Goal: Task Accomplishment & Management: Use online tool/utility

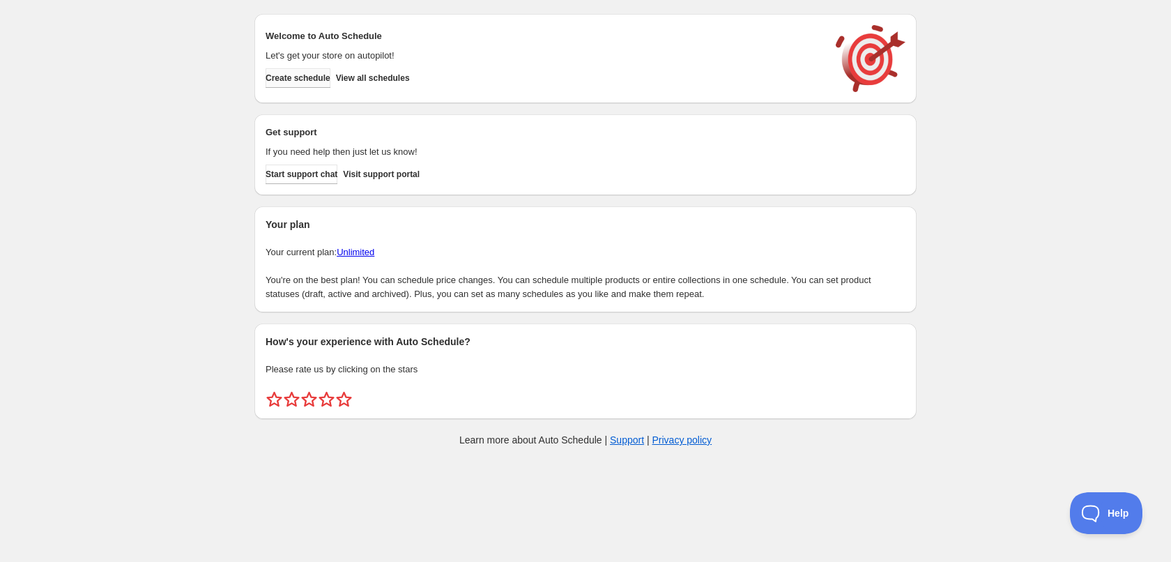
click at [302, 77] on span "Create schedule" at bounding box center [298, 78] width 65 height 11
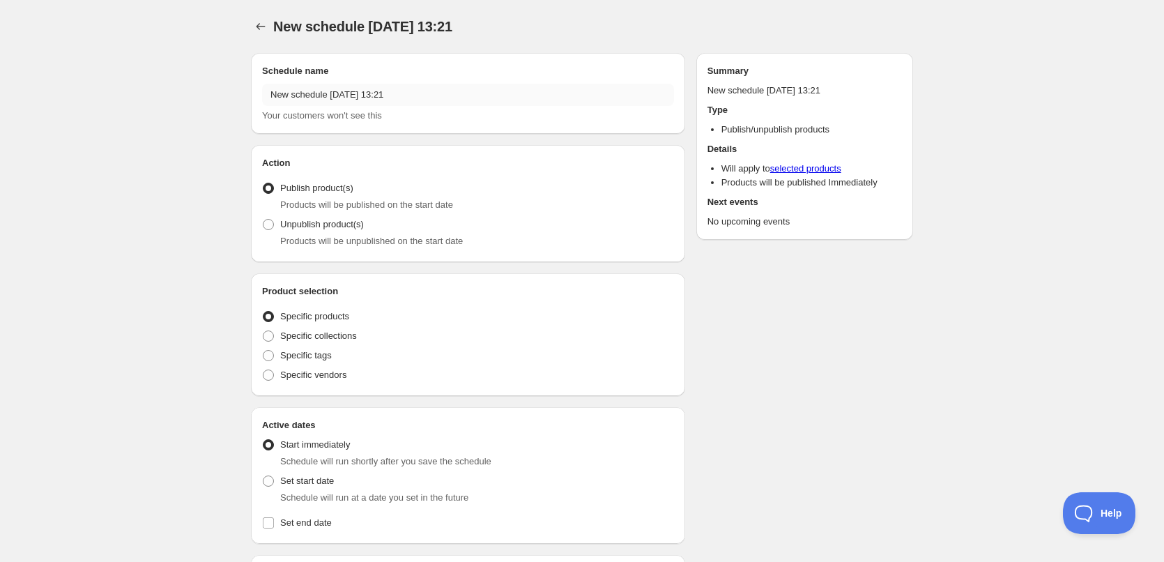
radio input "true"
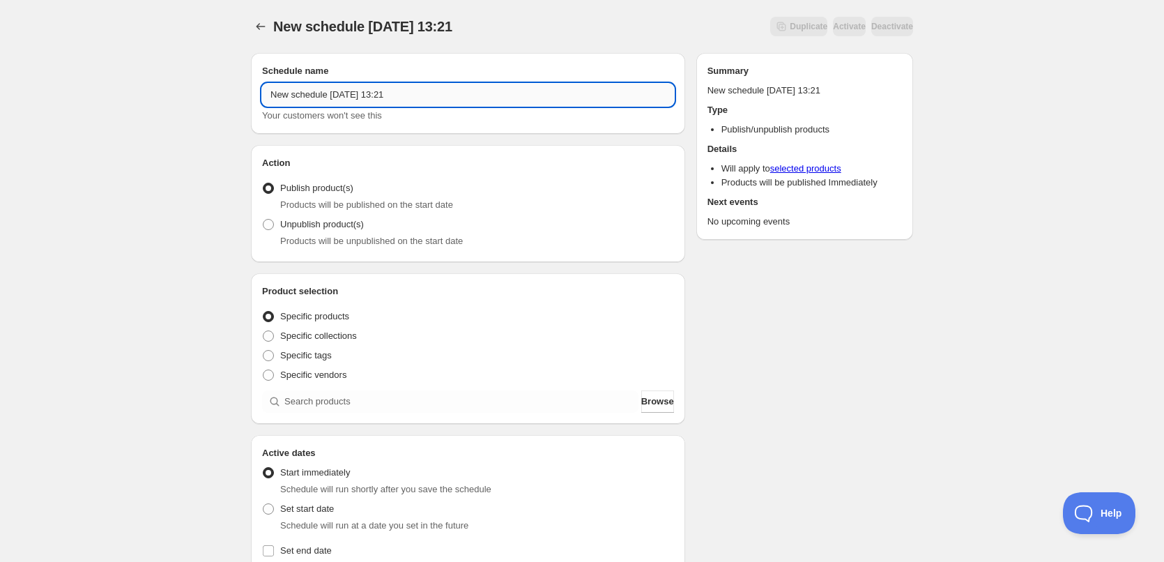
click at [427, 93] on input "New schedule [DATE] 13:21" at bounding box center [468, 95] width 412 height 22
type input "[DATE]"
click at [223, 207] on div "[DATE]. This page is ready [DATE] Duplicate Activate Deactivate More actions Du…" at bounding box center [582, 531] width 1164 height 1063
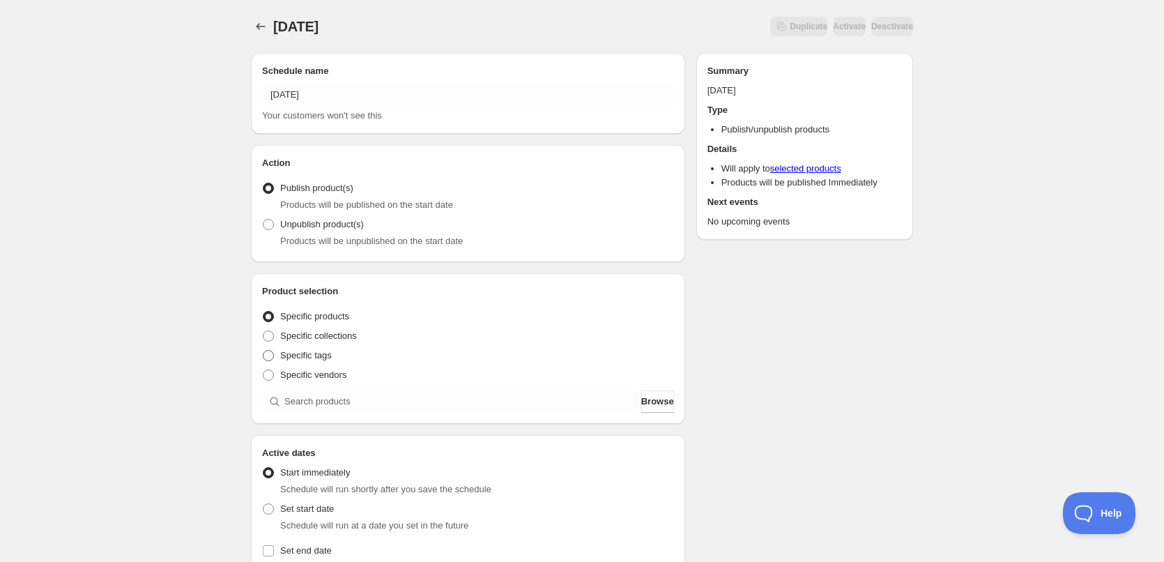
click at [295, 346] on label "Specific tags" at bounding box center [297, 356] width 70 height 20
click at [264, 350] on input "Specific tags" at bounding box center [263, 350] width 1 height 1
radio input "true"
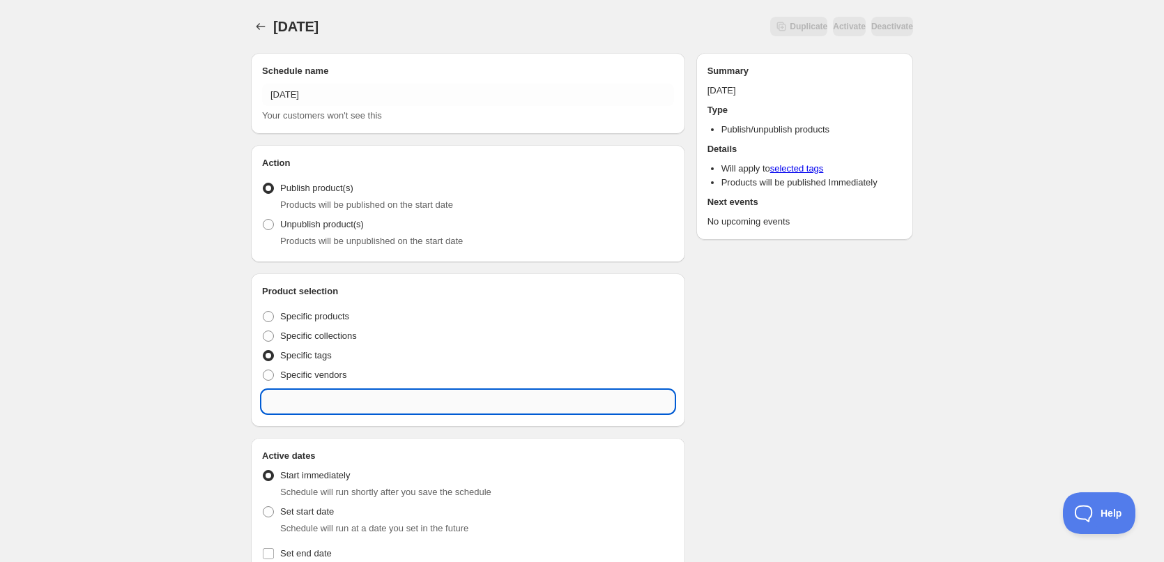
click at [318, 403] on input "text" at bounding box center [468, 401] width 412 height 22
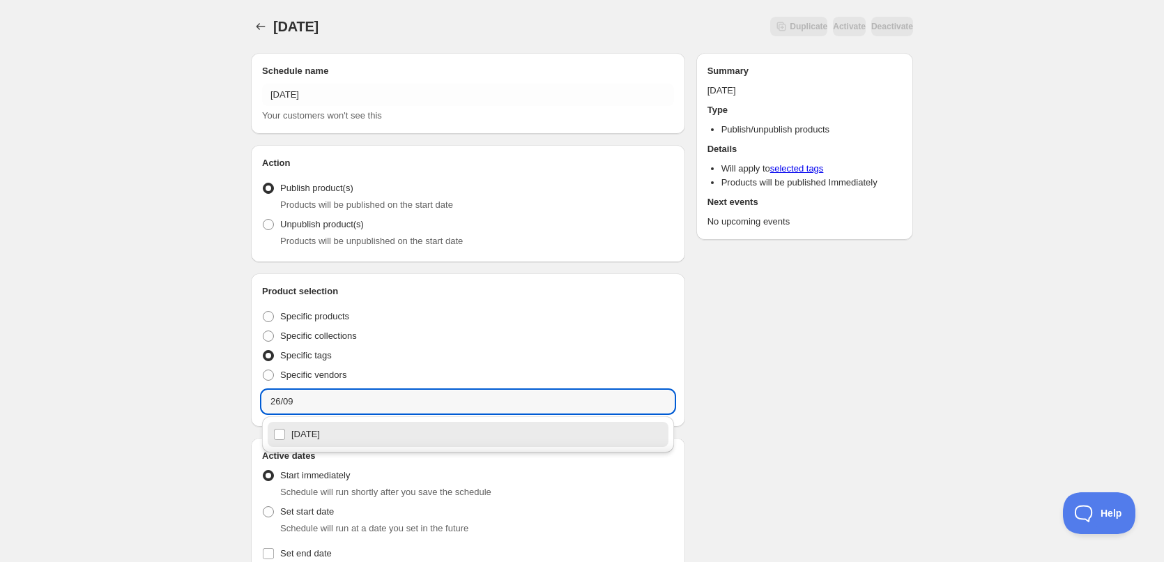
click at [342, 431] on div "[DATE]" at bounding box center [468, 435] width 390 height 20
type input "[DATE]"
checkbox input "true"
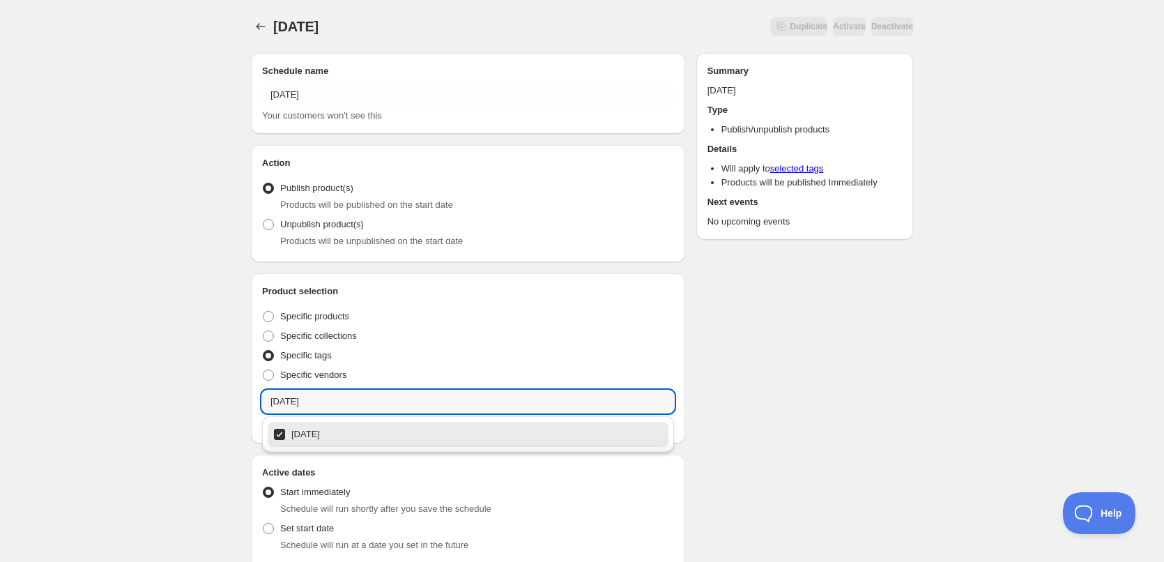
type input "[DATE]"
click at [171, 350] on div "[DATE]. This page is ready [DATE] Duplicate Activate Deactivate More actions Du…" at bounding box center [582, 541] width 1164 height 1082
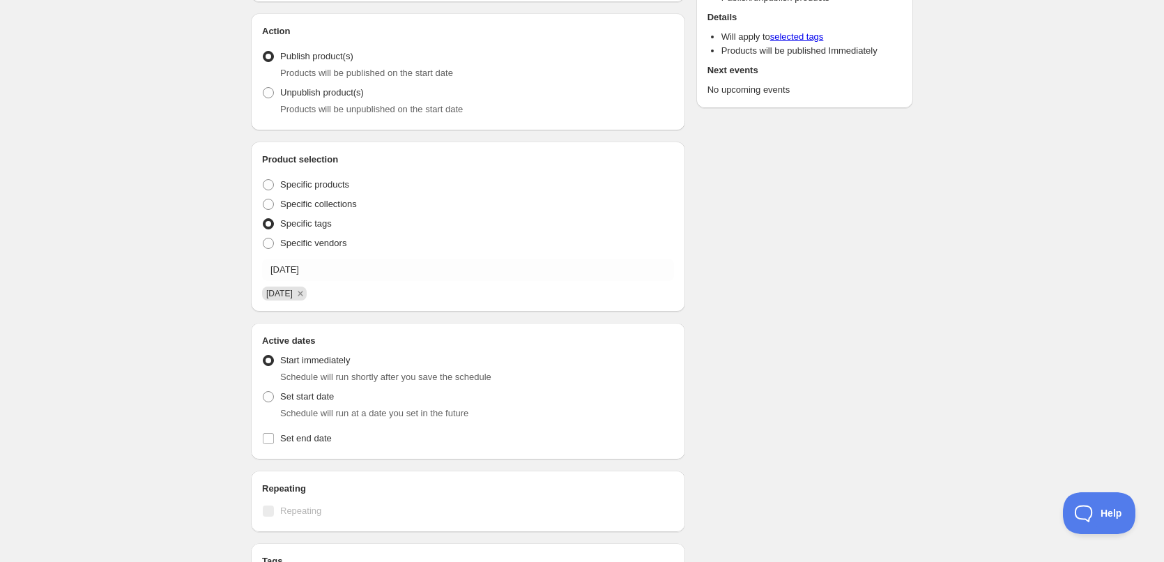
scroll to position [349, 0]
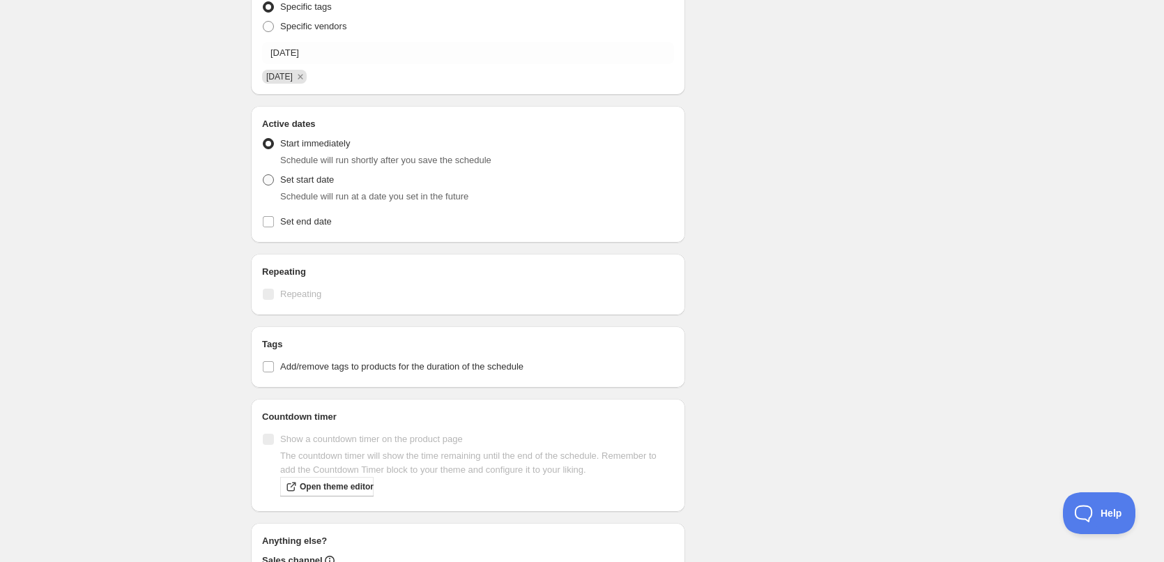
click at [274, 181] on span at bounding box center [268, 180] width 13 height 13
click at [264, 175] on input "Set start date" at bounding box center [263, 174] width 1 height 1
radio input "true"
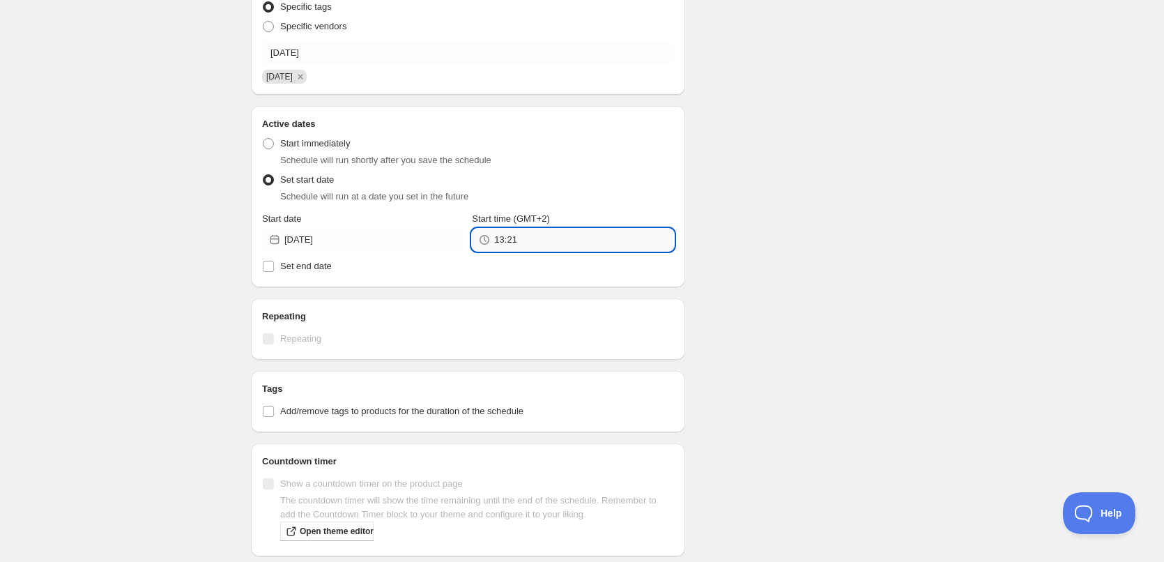
click at [535, 233] on input "13:21" at bounding box center [583, 240] width 179 height 22
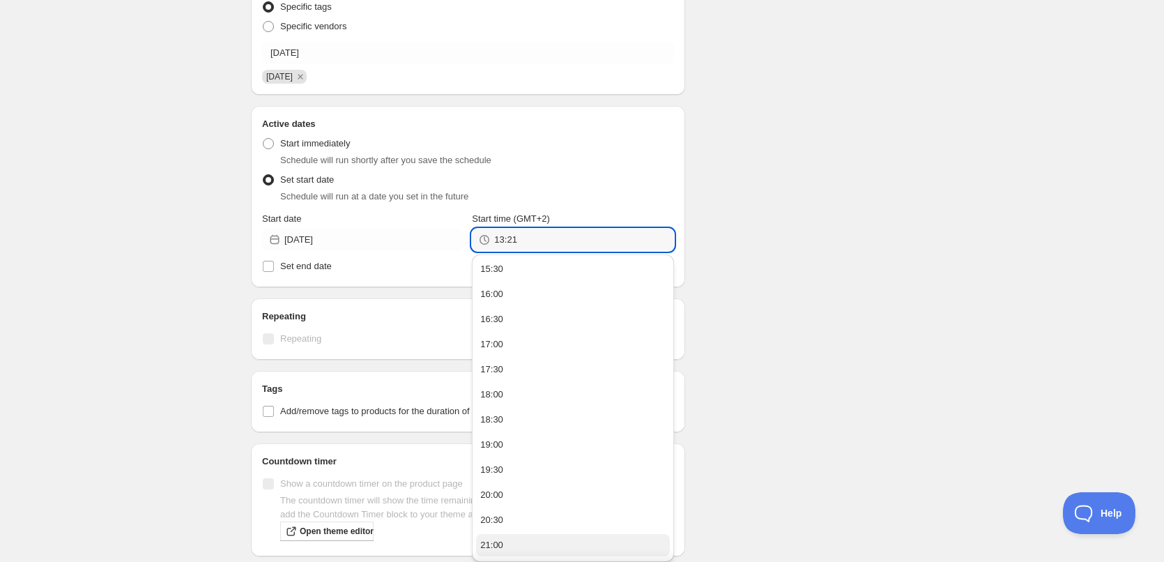
scroll to position [250, 0]
click at [513, 463] on button "22:00" at bounding box center [572, 471] width 193 height 22
type input "22:00"
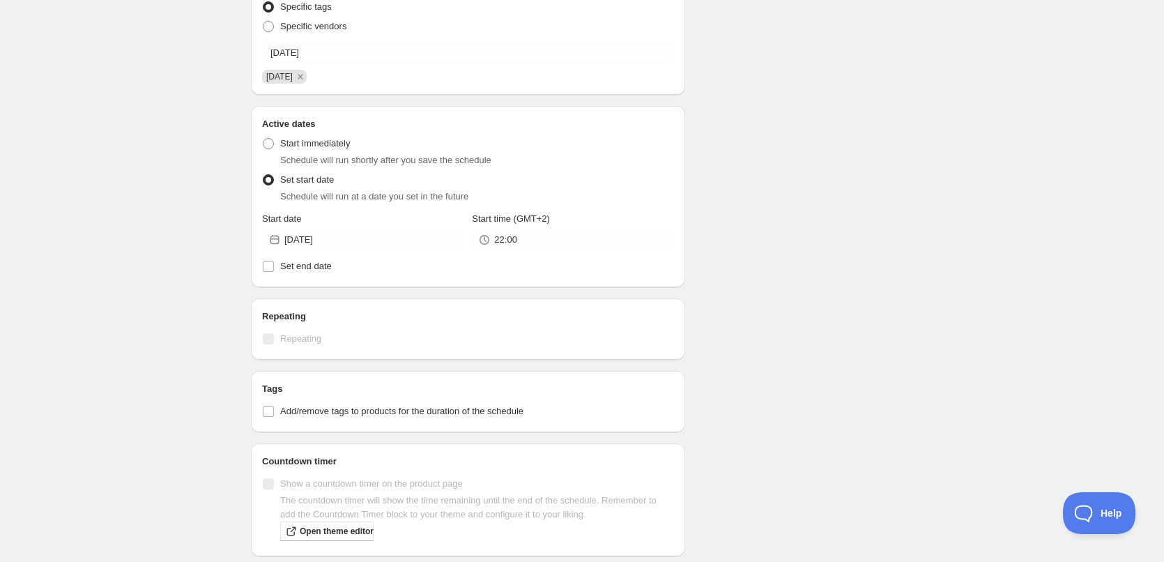
click at [761, 312] on div "Schedule name [DATE] Your customers won't see this Action Action Publish produc…" at bounding box center [577, 221] width 674 height 1057
click at [302, 268] on span "Set end date" at bounding box center [306, 266] width 52 height 10
click at [274, 268] on input "Set end date" at bounding box center [268, 266] width 11 height 11
checkbox input "true"
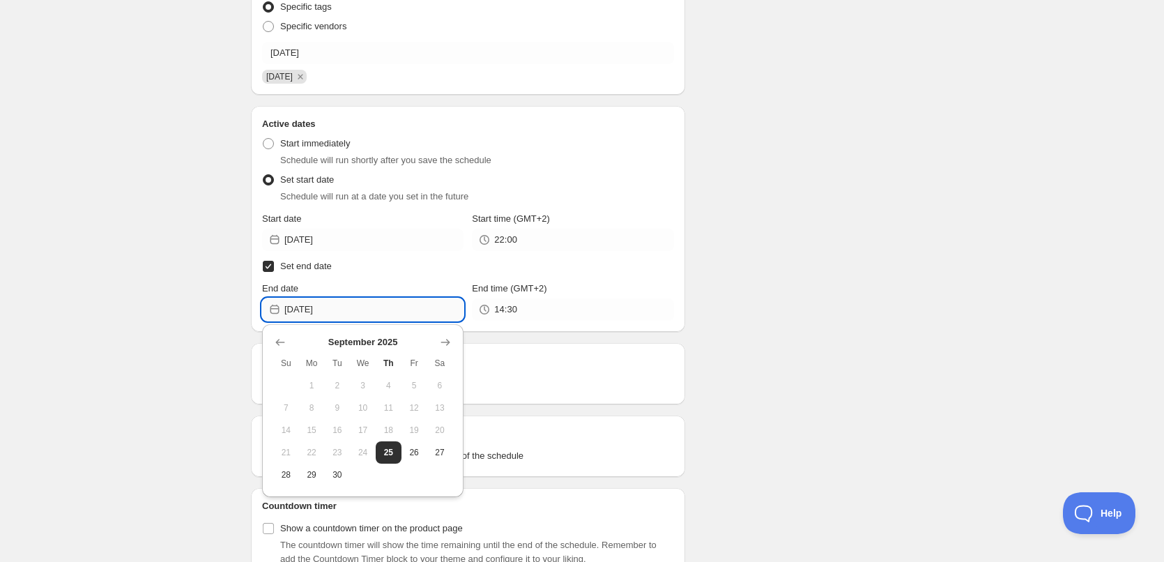
click at [362, 310] on input "[DATE]" at bounding box center [373, 309] width 179 height 22
click at [413, 448] on span "26" at bounding box center [414, 452] width 15 height 11
type input "[DATE]"
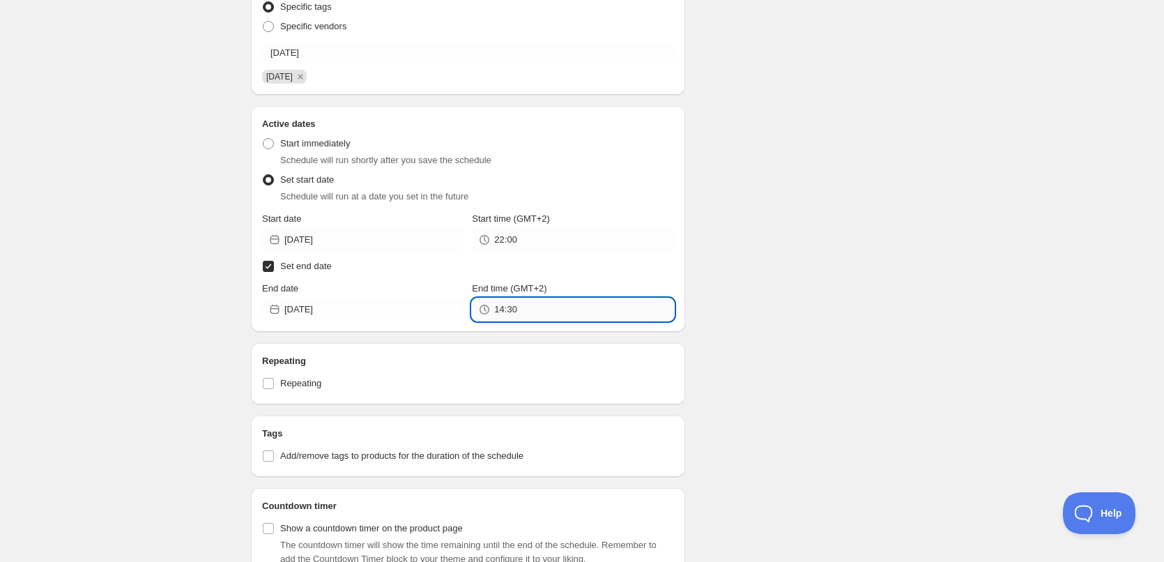
click at [561, 314] on input "14:30" at bounding box center [583, 309] width 179 height 22
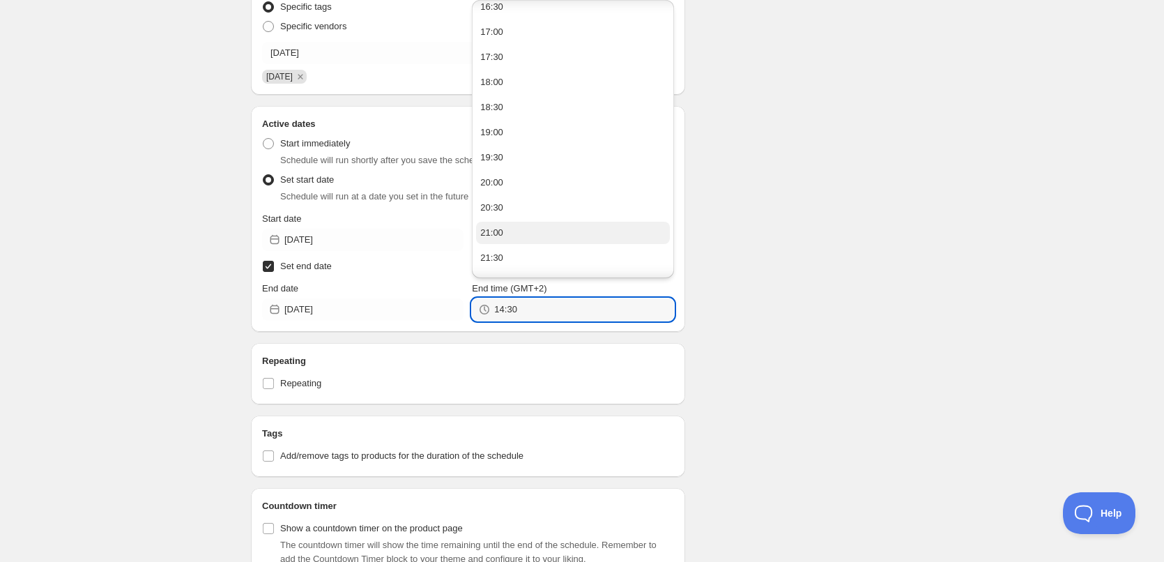
scroll to position [906, 0]
click at [523, 214] on button "22:00" at bounding box center [572, 213] width 193 height 22
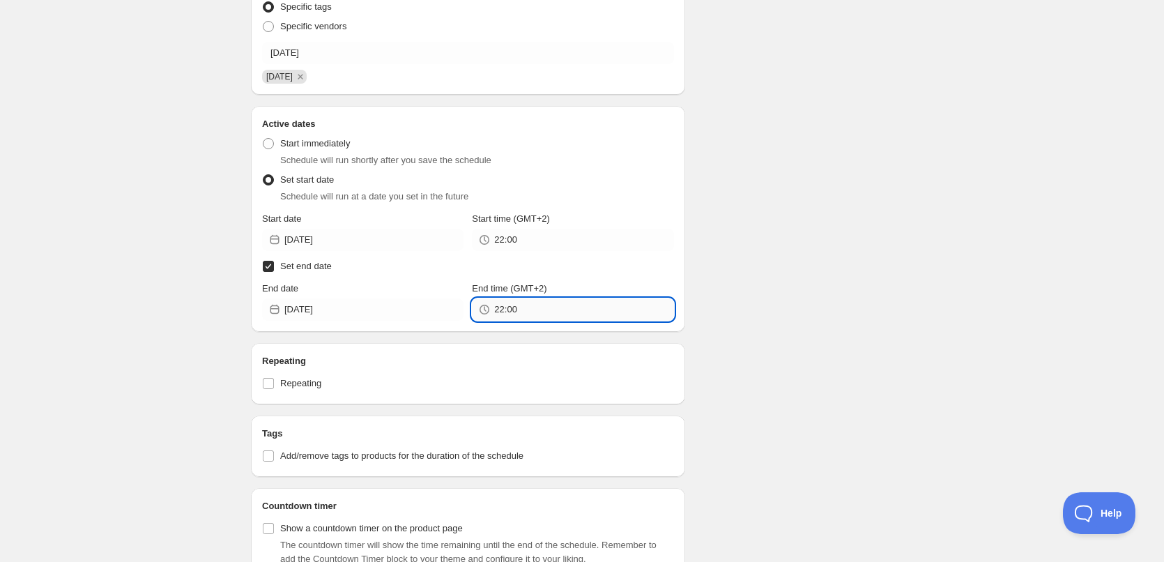
click at [512, 309] on input "22:00" at bounding box center [583, 309] width 179 height 22
type input "22:10"
click at [701, 318] on div "Schedule name [DATE] Your customers won't see this Action Action Publish produc…" at bounding box center [577, 277] width 674 height 1169
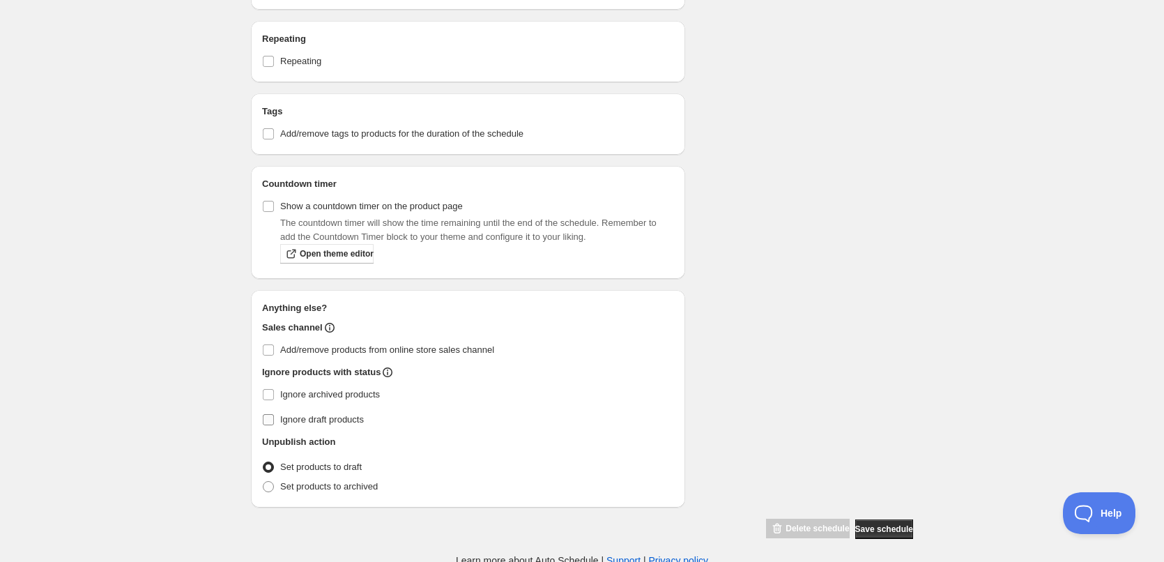
scroll to position [675, 0]
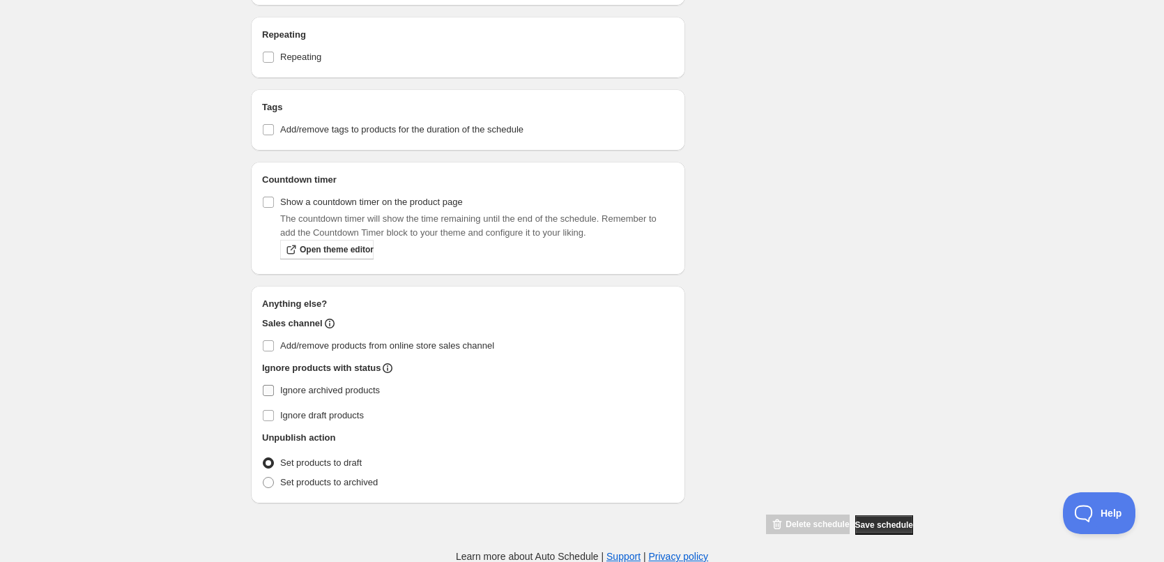
click at [272, 389] on input "Ignore archived products" at bounding box center [268, 390] width 11 height 11
checkbox input "true"
click at [271, 485] on span at bounding box center [268, 482] width 11 height 11
click at [264, 478] on input "Set products to archived" at bounding box center [263, 477] width 1 height 1
radio input "true"
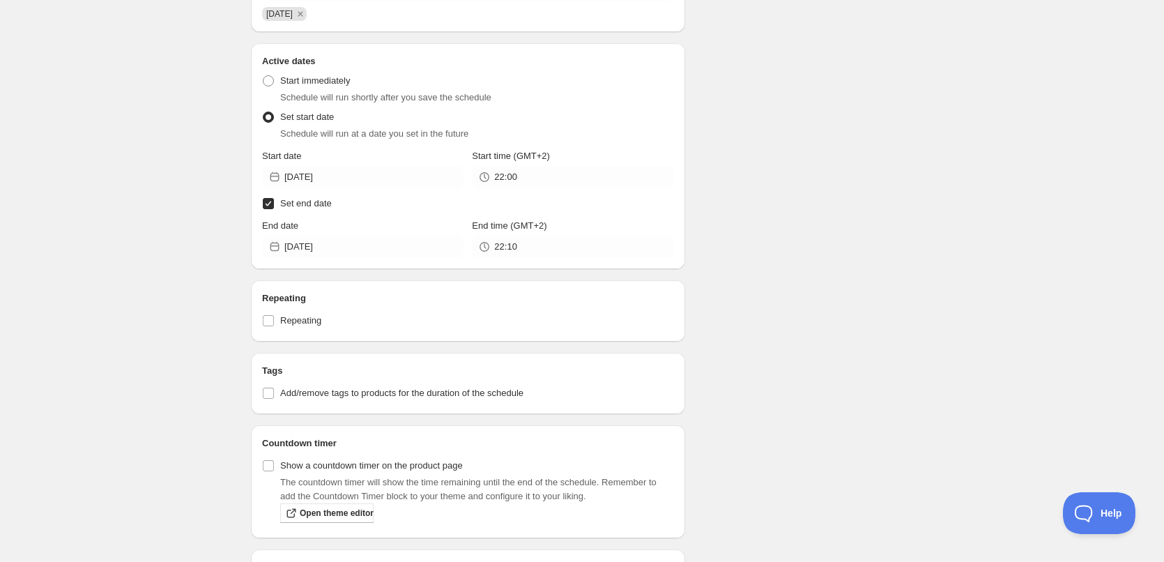
scroll to position [396, 0]
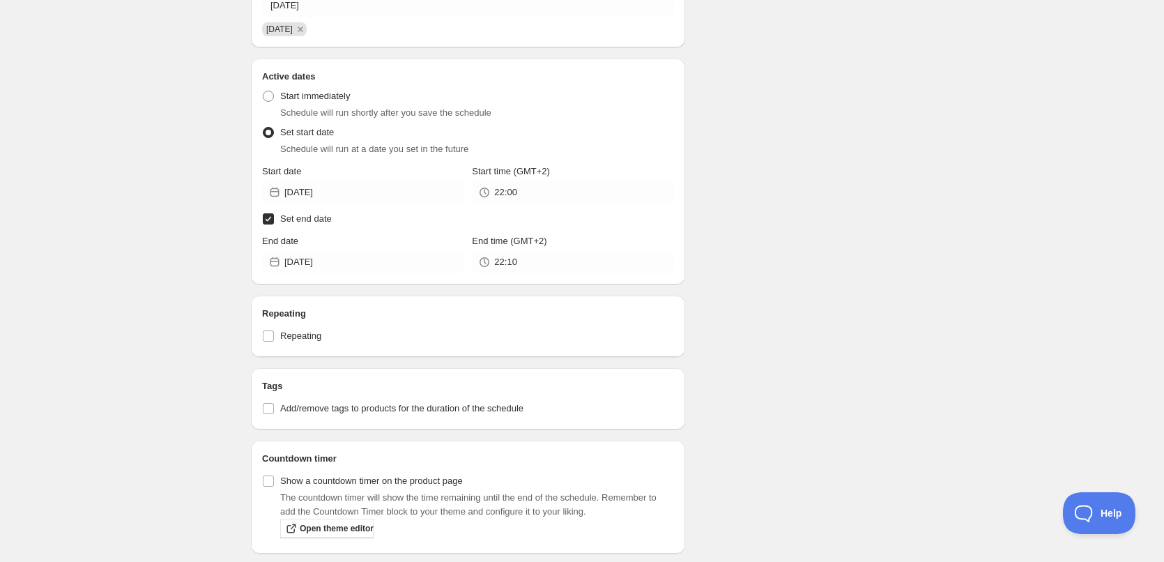
click at [1060, 209] on div "[DATE]. This page is ready [DATE] Duplicate Activate Deactivate More actions Du…" at bounding box center [582, 223] width 1164 height 1238
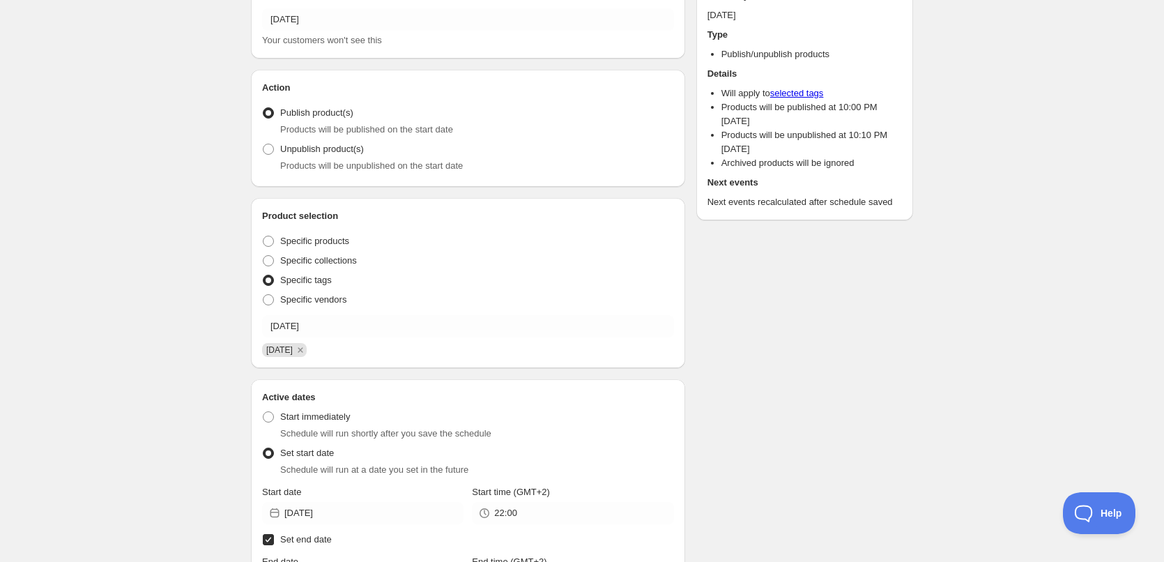
scroll to position [0, 0]
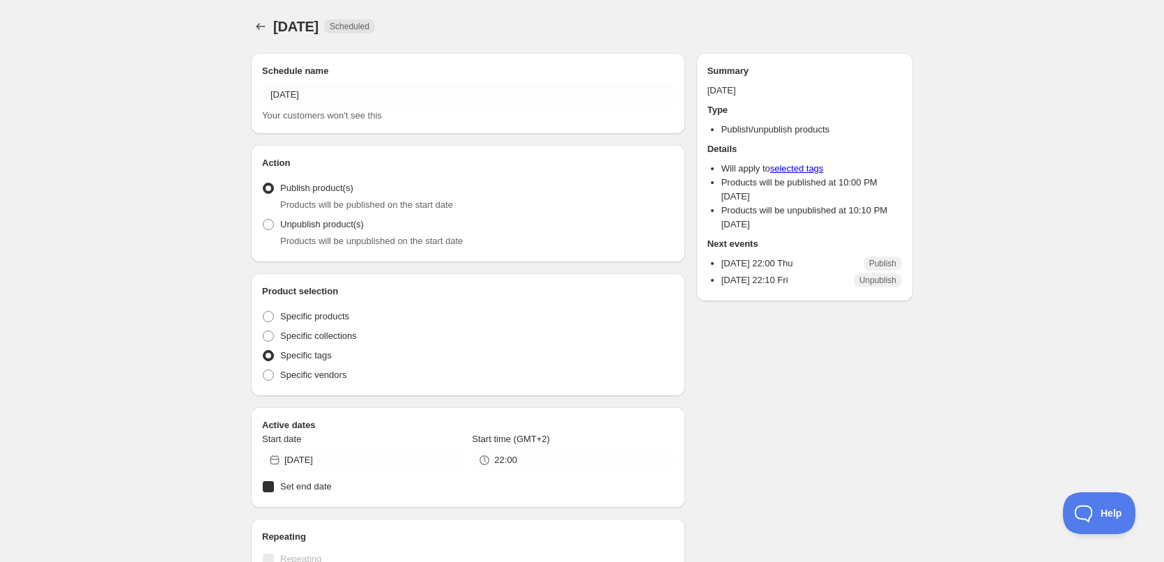
radio input "true"
checkbox input "true"
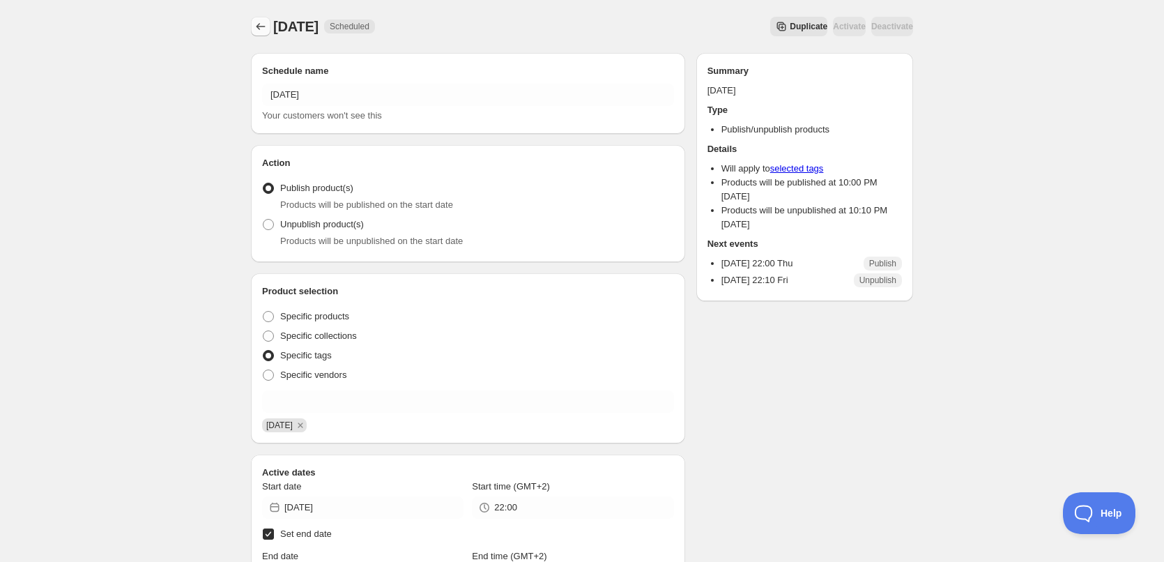
click at [260, 23] on icon "Schedules" at bounding box center [261, 27] width 14 height 14
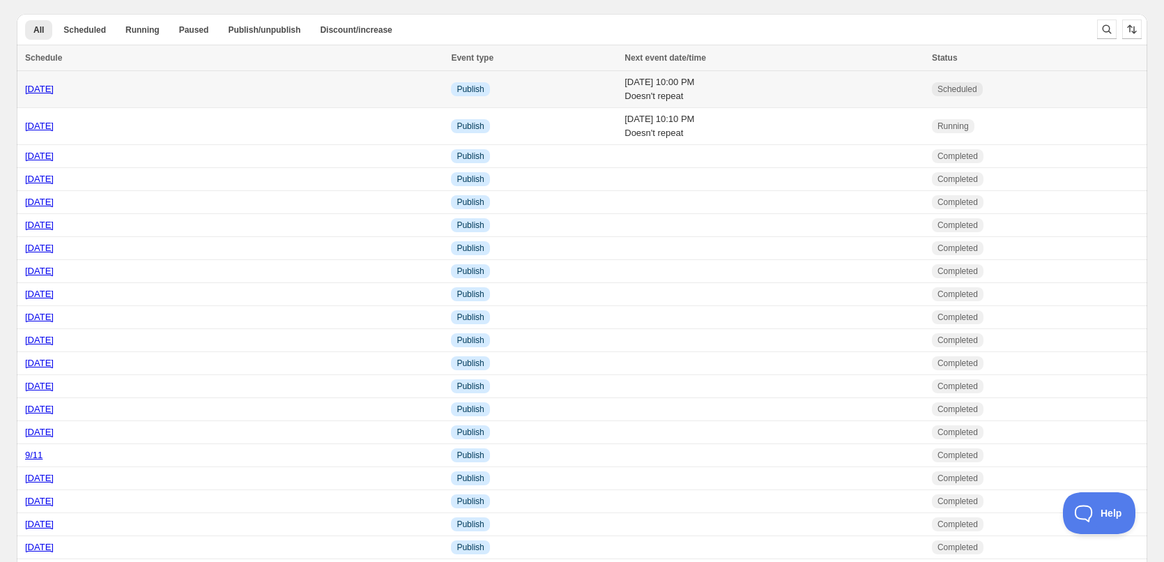
click at [752, 92] on td "[DATE] 10:00 PM Doesn't repeat" at bounding box center [774, 89] width 307 height 37
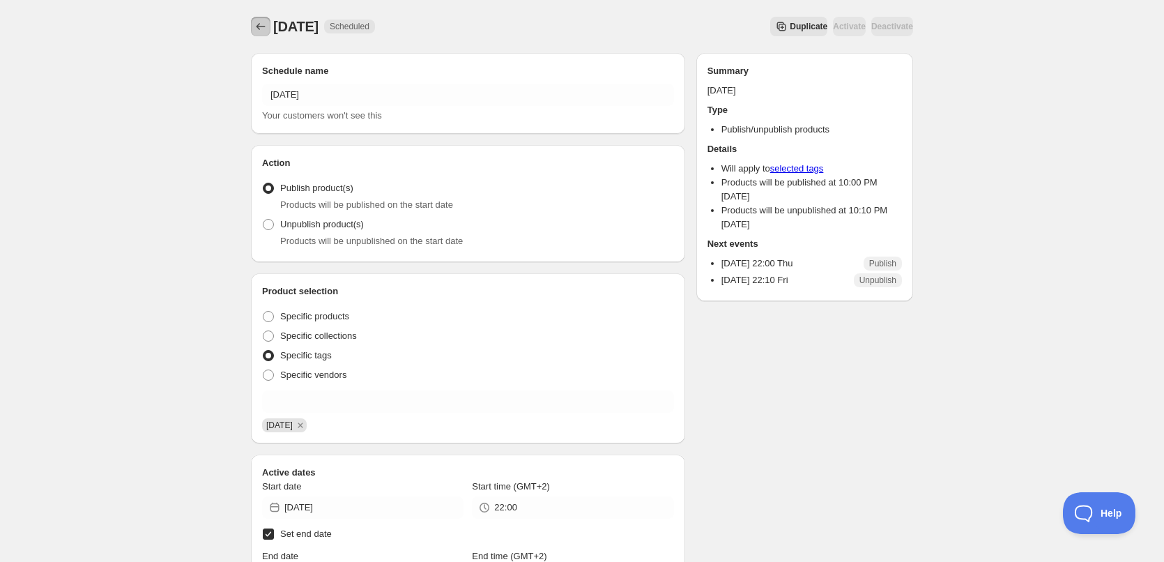
click at [255, 19] on button "Schedules" at bounding box center [261, 27] width 20 height 20
